Goal: Navigation & Orientation: Go to known website

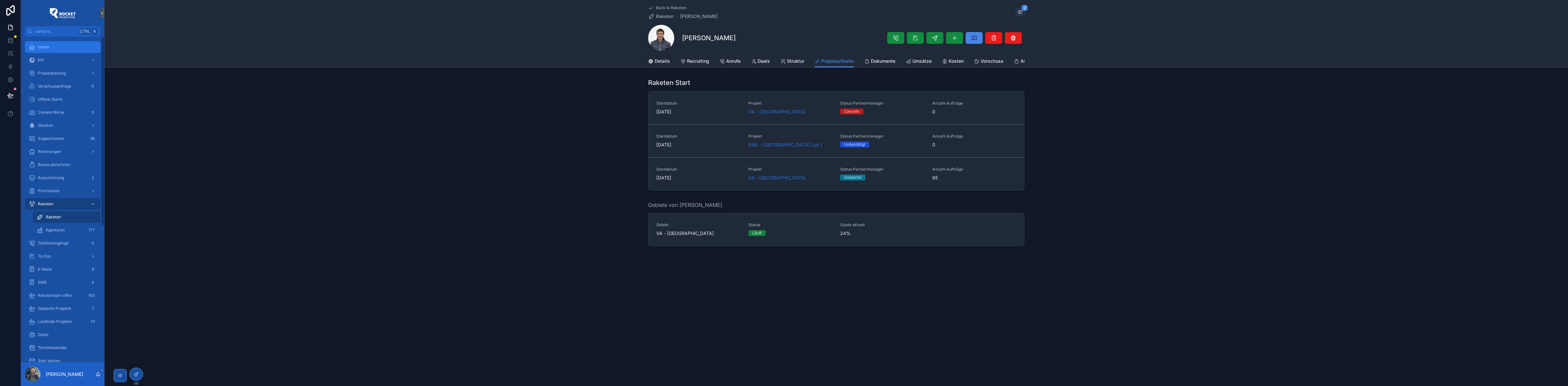
click at [53, 45] on div "Home" at bounding box center [63, 47] width 68 height 11
